Goal: Information Seeking & Learning: Learn about a topic

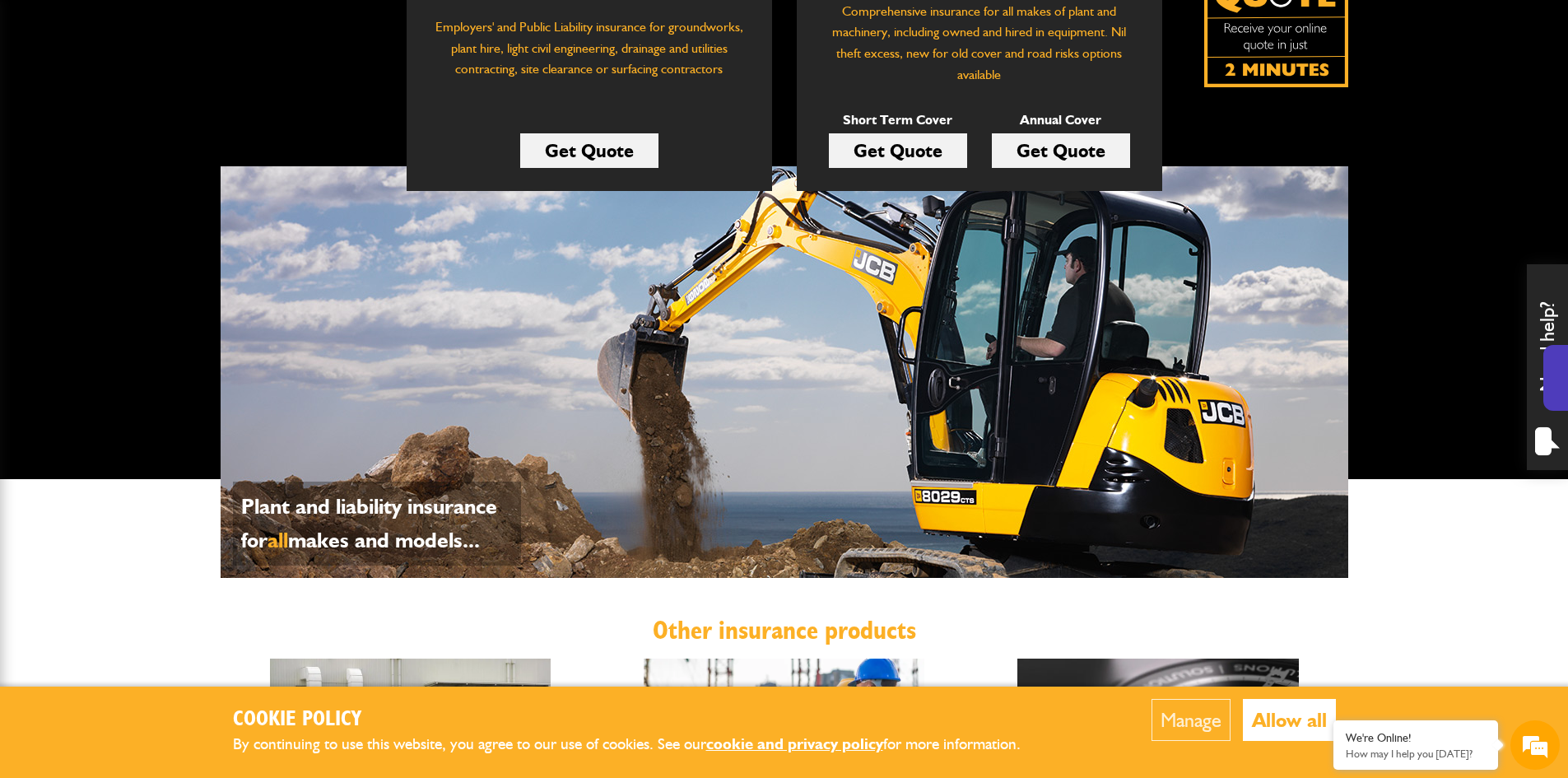
click at [1330, 716] on button "Allow all" at bounding box center [1289, 720] width 93 height 42
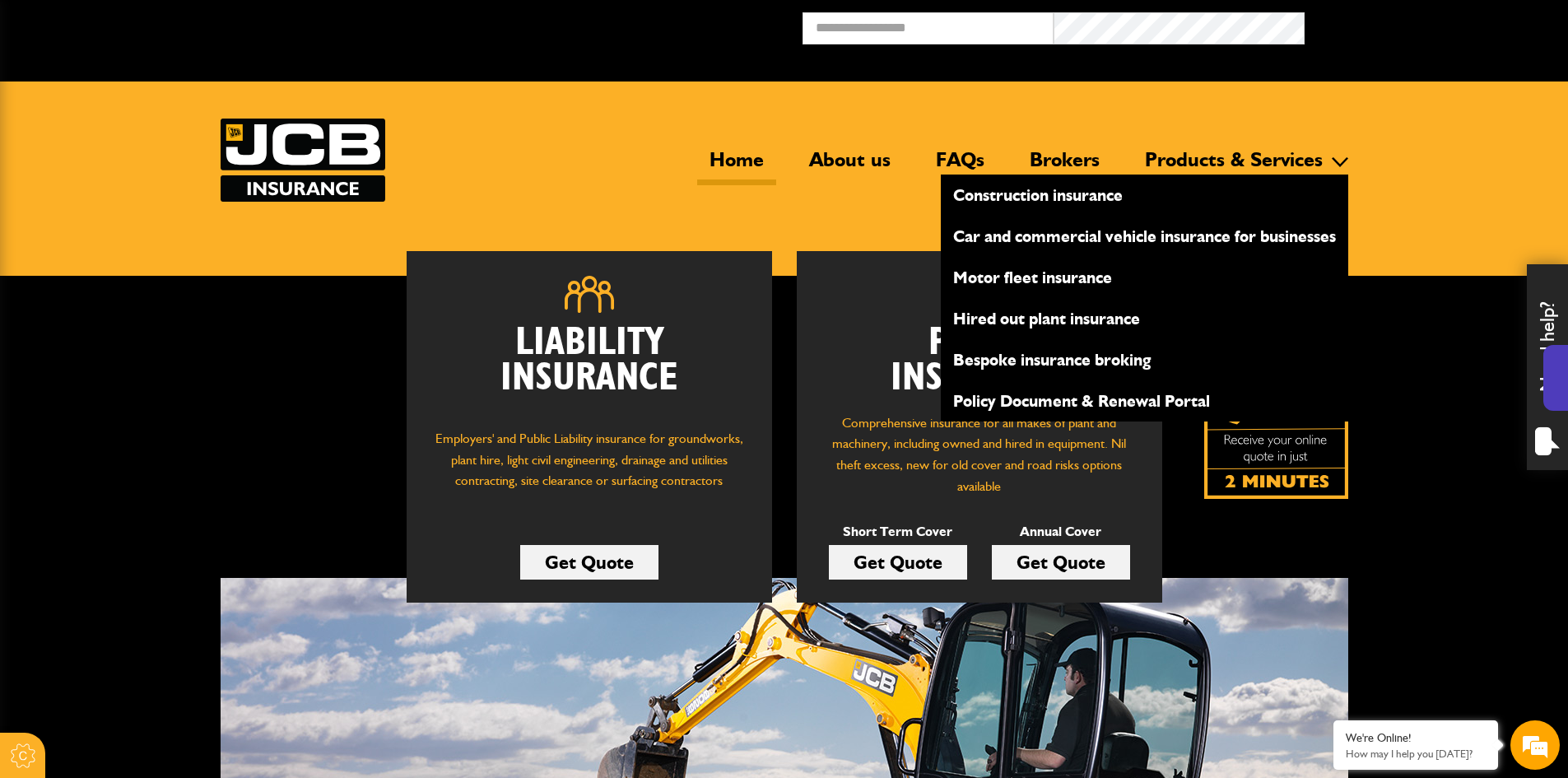
click at [1055, 200] on link "Construction insurance" at bounding box center [1145, 195] width 407 height 28
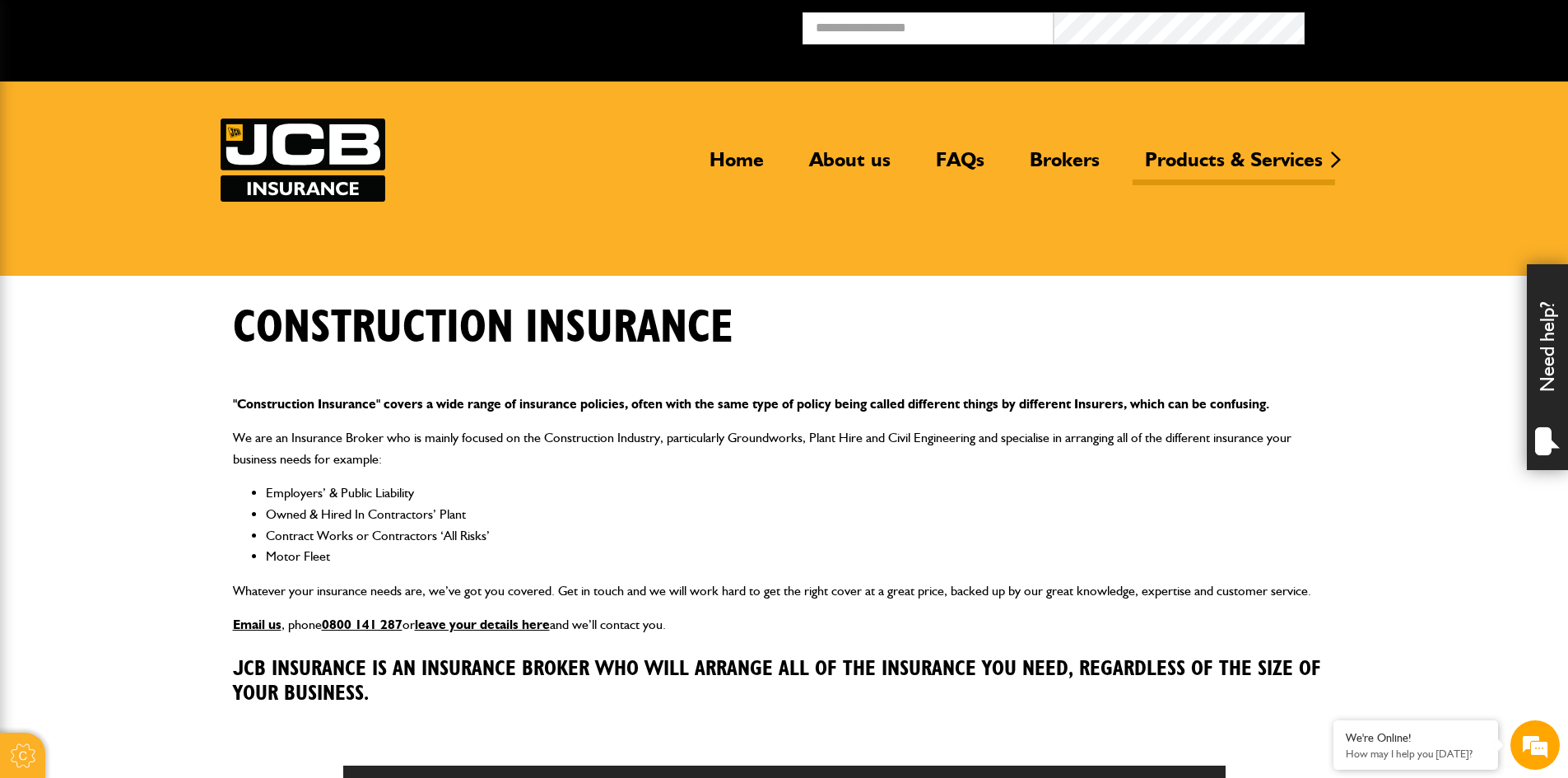
click at [304, 145] on img at bounding box center [303, 160] width 165 height 83
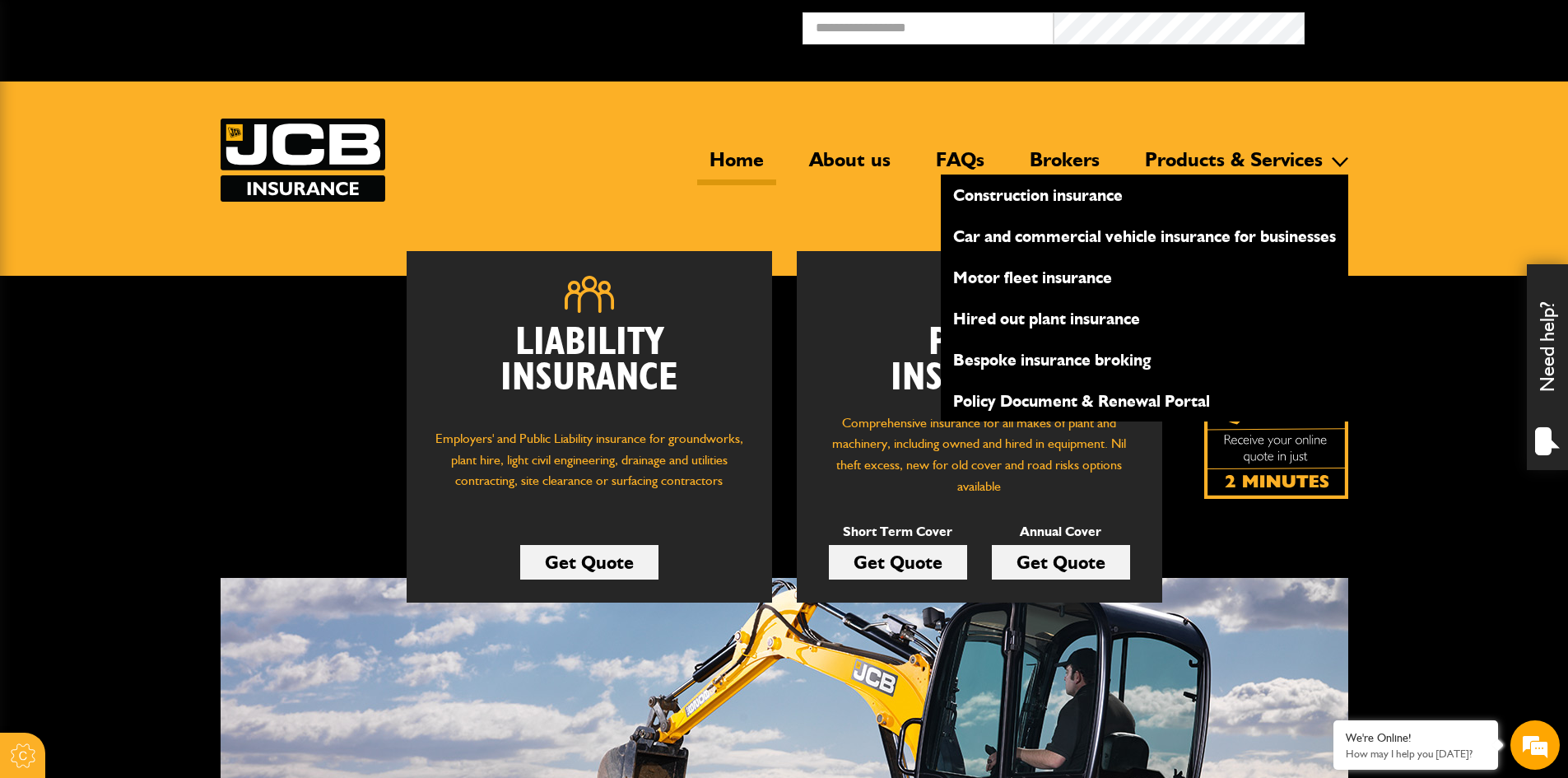
click at [1018, 317] on link "Hired out plant insurance" at bounding box center [1145, 318] width 407 height 28
